Goal: Transaction & Acquisition: Book appointment/travel/reservation

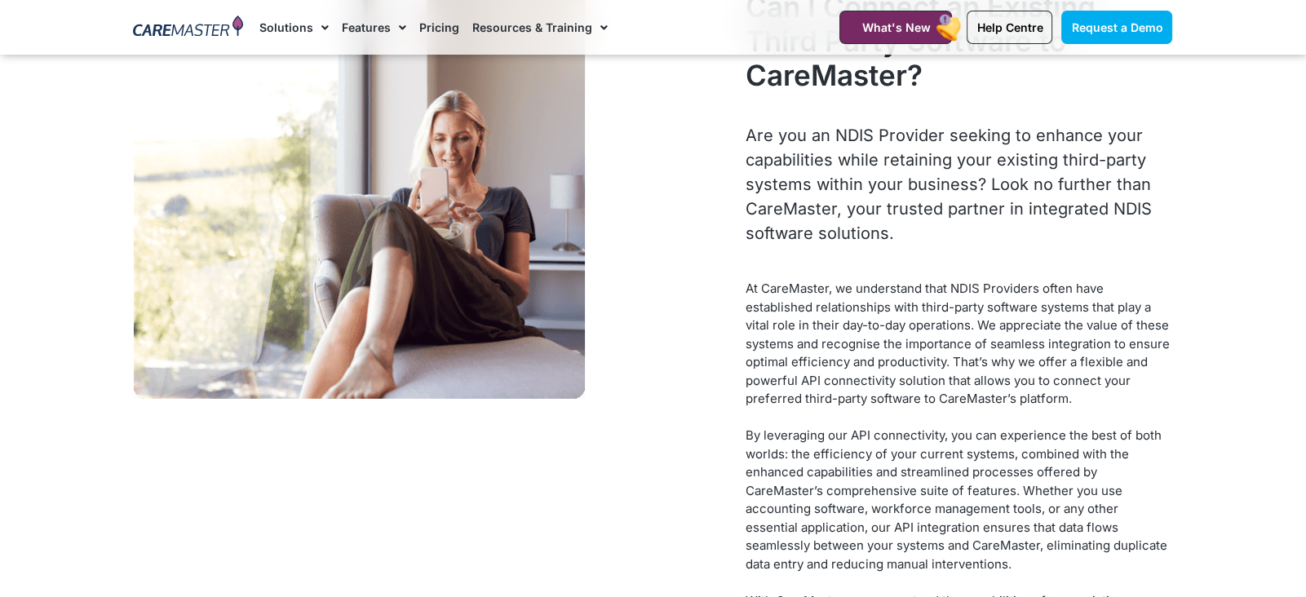
scroll to position [6466, 0]
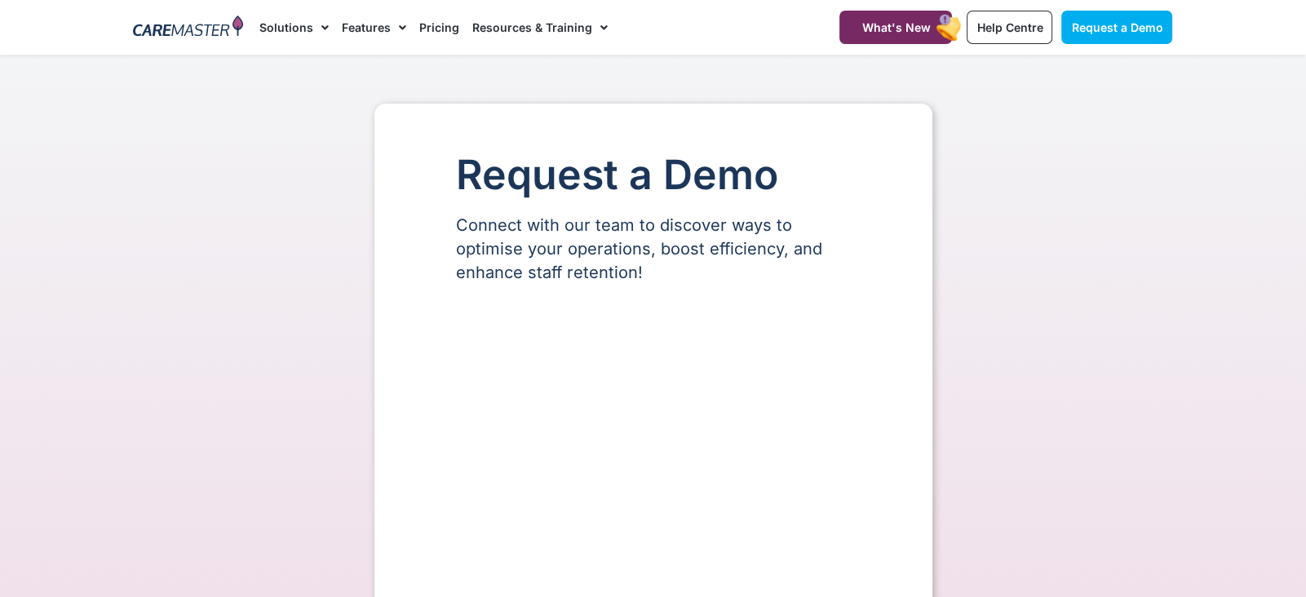
select select "**"
